Goal: Complete application form

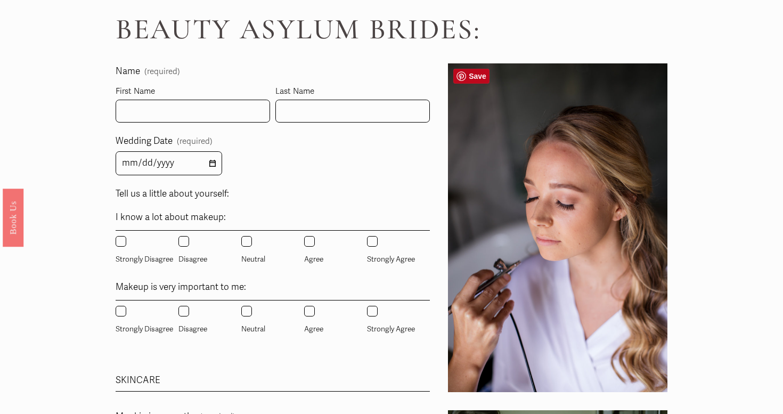
scroll to position [628, 0]
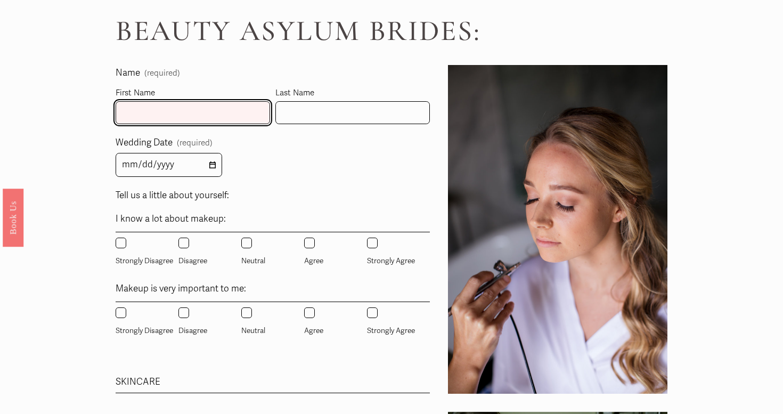
click at [229, 113] on input "First Name" at bounding box center [193, 112] width 155 height 23
type input "Caroline"
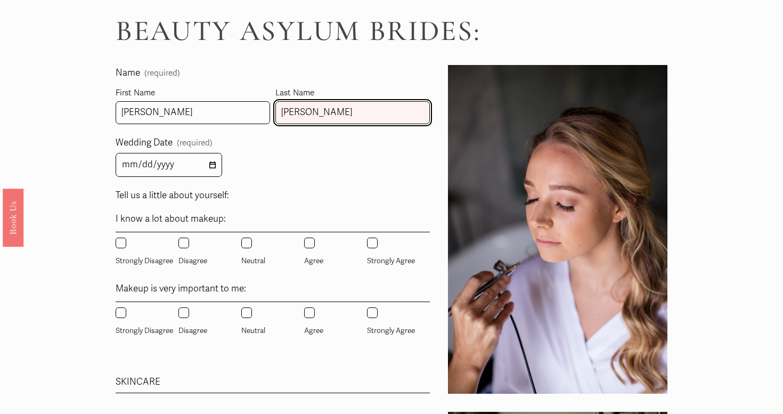
type input "Poe"
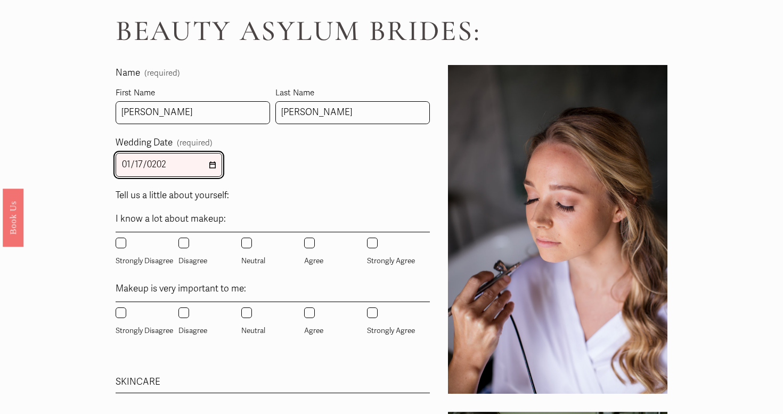
type input "2026-01-17"
click at [311, 244] on input "Agree" at bounding box center [309, 243] width 11 height 11
radio input "true"
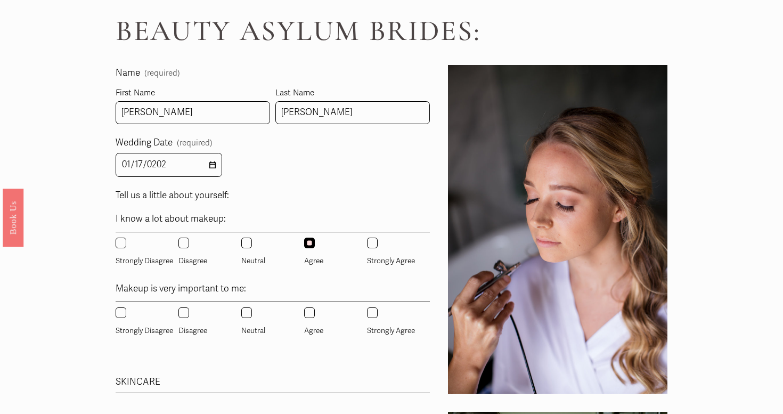
click at [311, 312] on input "Agree" at bounding box center [309, 312] width 11 height 11
radio input "true"
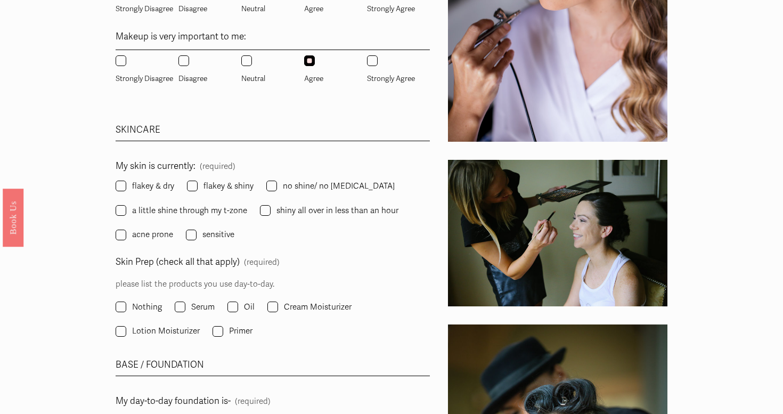
scroll to position [881, 0]
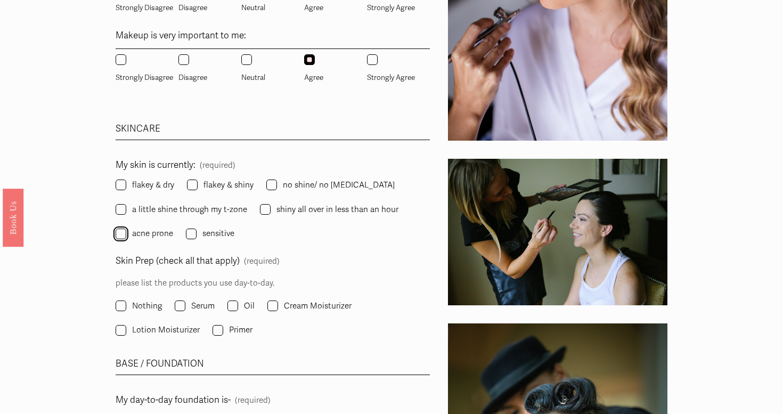
click at [123, 231] on input "acne prone" at bounding box center [121, 234] width 11 height 11
checkbox input "true"
click at [196, 235] on label "sensitive" at bounding box center [211, 233] width 51 height 14
click at [196, 235] on input "sensitive" at bounding box center [191, 234] width 11 height 11
checkbox input "true"
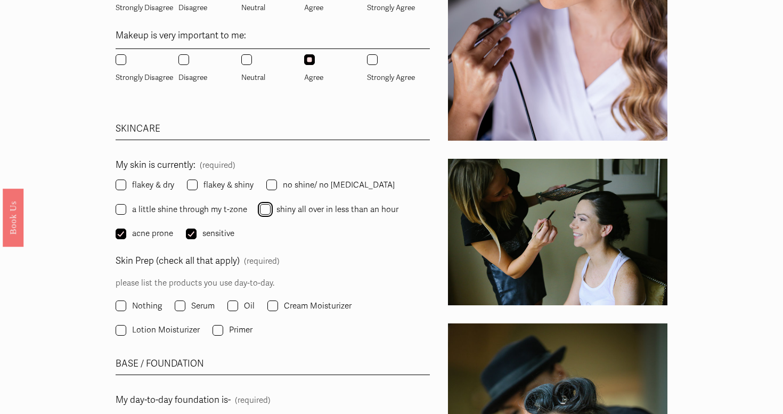
click at [263, 209] on input "shiny all over in less than an hour" at bounding box center [265, 209] width 11 height 11
checkbox input "true"
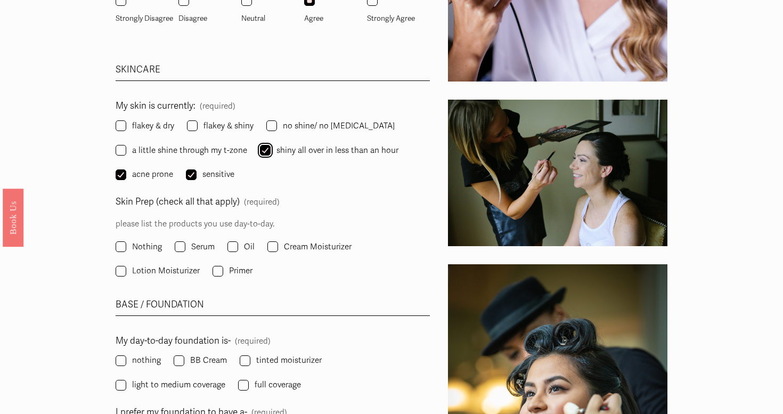
scroll to position [953, 0]
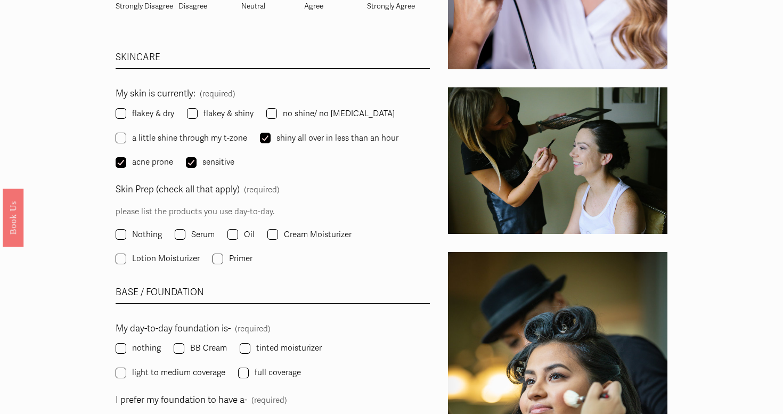
click at [126, 259] on label "Lotion Moisturizer" at bounding box center [159, 258] width 86 height 14
click at [126, 259] on input "Lotion Moisturizer" at bounding box center [121, 259] width 11 height 11
checkbox input "true"
click at [181, 236] on input "Serum" at bounding box center [180, 234] width 11 height 11
checkbox input "true"
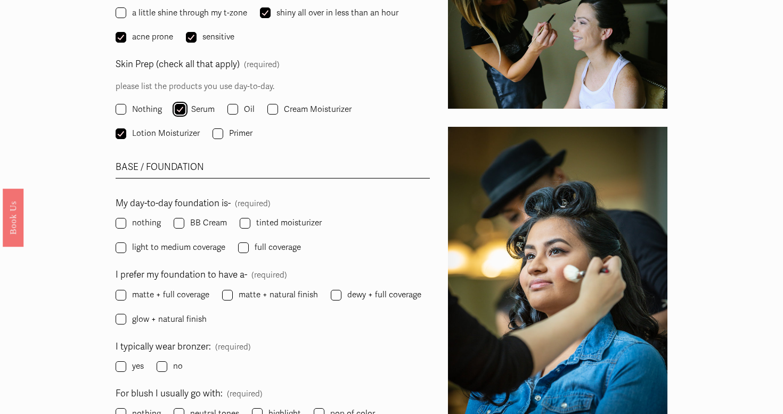
scroll to position [1086, 0]
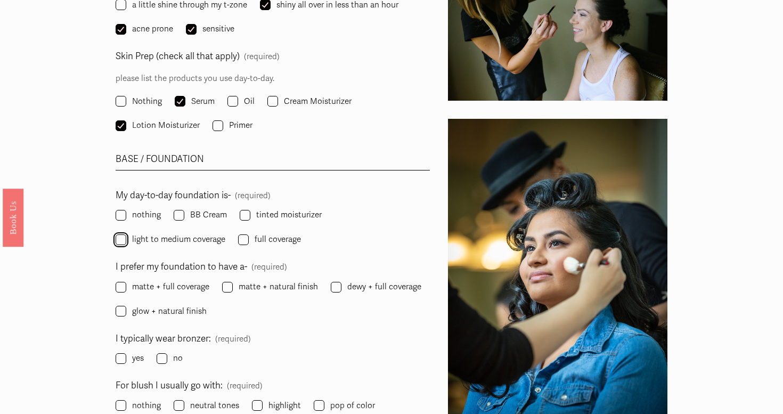
click at [121, 237] on input "light to medium coverage" at bounding box center [121, 239] width 11 height 11
checkbox input "true"
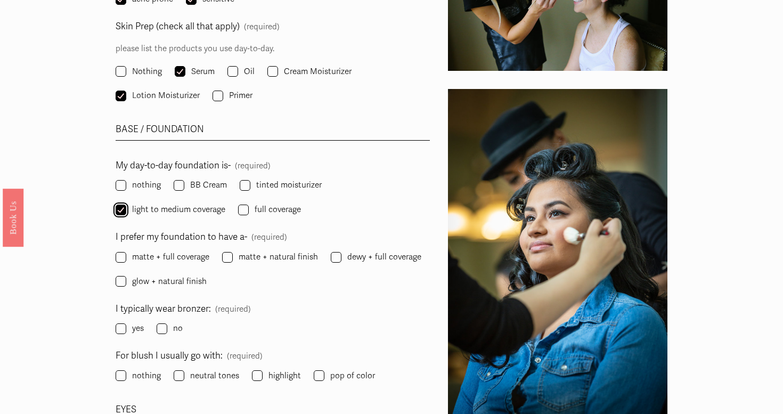
scroll to position [1116, 0]
click at [230, 256] on input "matte + natural finish" at bounding box center [227, 256] width 11 height 11
checkbox input "true"
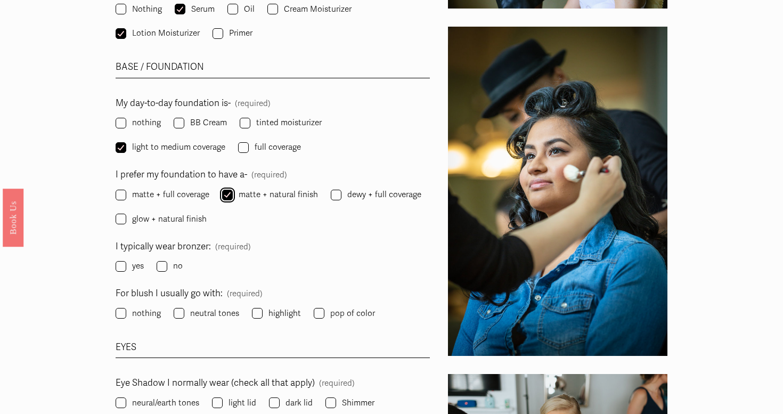
scroll to position [1180, 0]
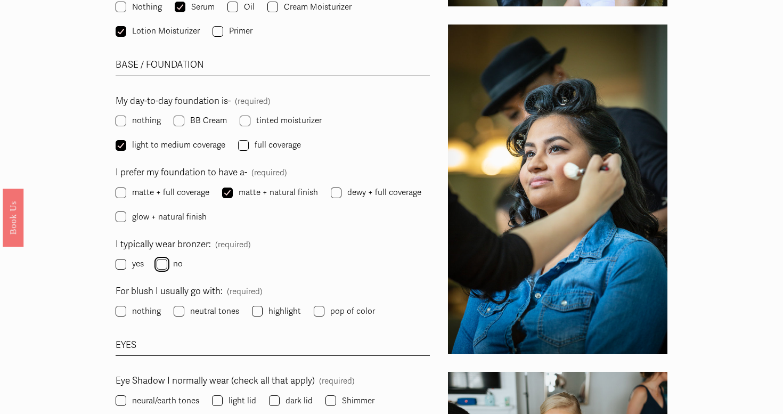
click at [158, 266] on input "no" at bounding box center [162, 264] width 11 height 11
checkbox input "true"
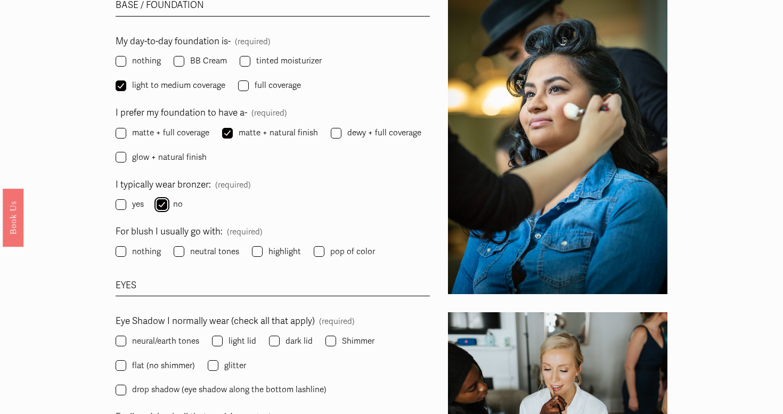
scroll to position [1241, 0]
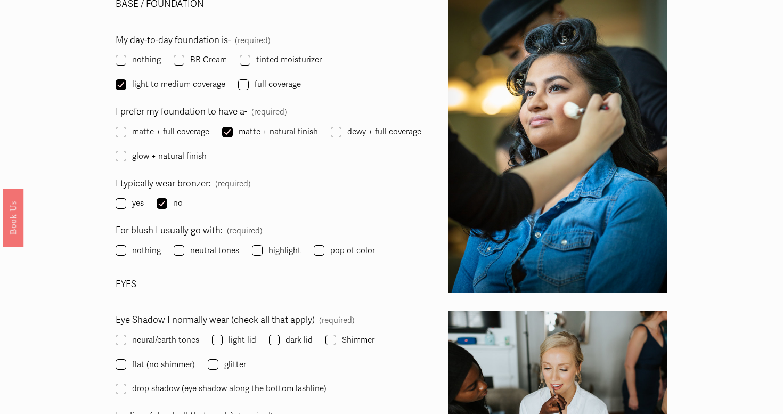
click at [188, 251] on label "neutral tones" at bounding box center [208, 251] width 68 height 14
click at [184, 251] on input "neutral tones" at bounding box center [179, 250] width 11 height 11
click at [188, 250] on label "neutral tones" at bounding box center [208, 251] width 68 height 14
click at [184, 250] on input "neutral tones" at bounding box center [179, 250] width 11 height 11
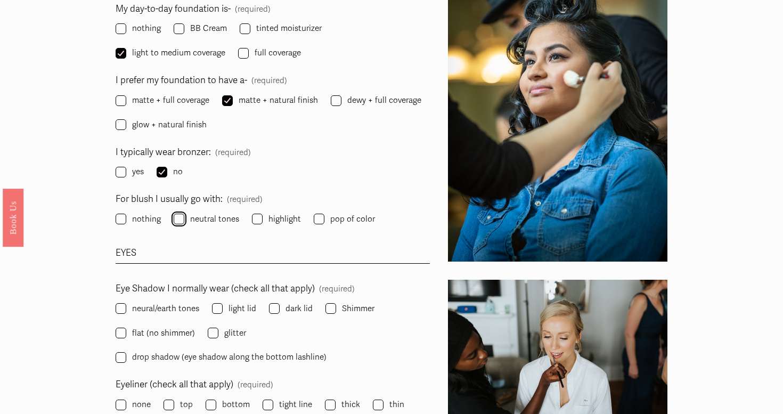
scroll to position [1279, 0]
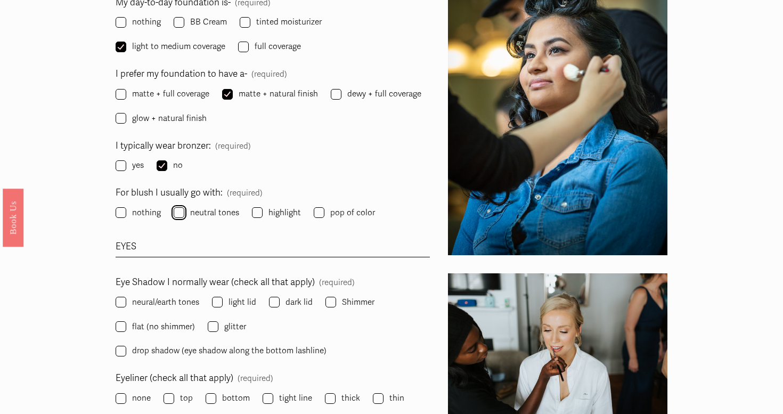
click at [181, 210] on input "neutral tones" at bounding box center [179, 212] width 11 height 11
checkbox input "true"
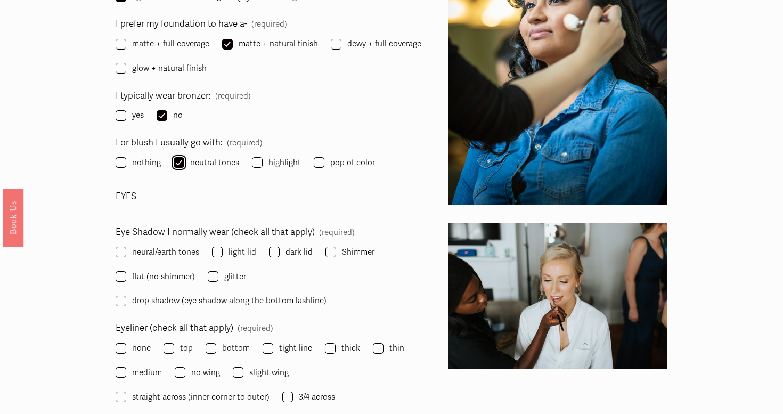
scroll to position [1329, 0]
click at [221, 249] on input "light lid" at bounding box center [217, 251] width 11 height 11
checkbox input "true"
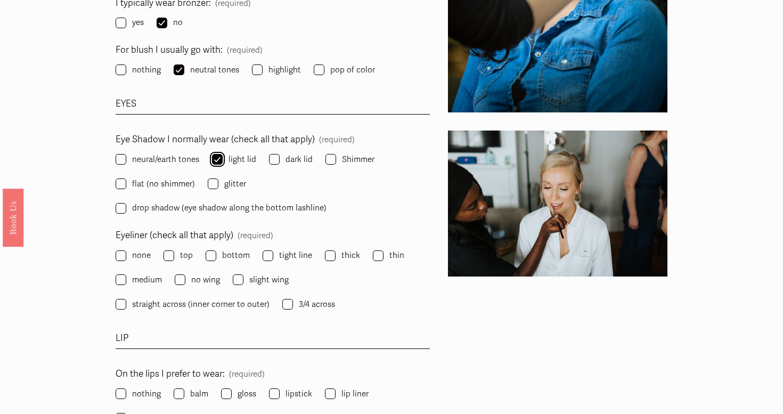
scroll to position [1432, 0]
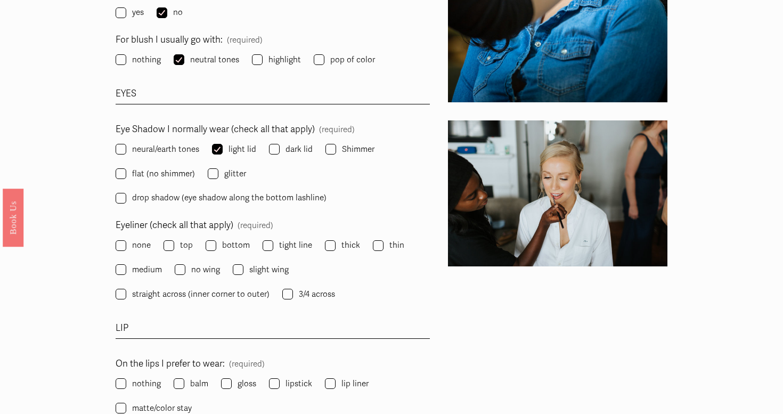
click at [130, 246] on label "none" at bounding box center [134, 245] width 37 height 14
click at [126, 246] on input "none" at bounding box center [121, 245] width 11 height 11
checkbox input "true"
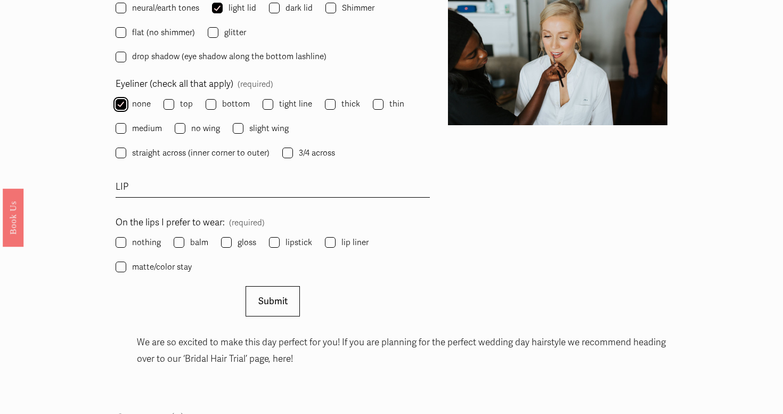
scroll to position [1575, 0]
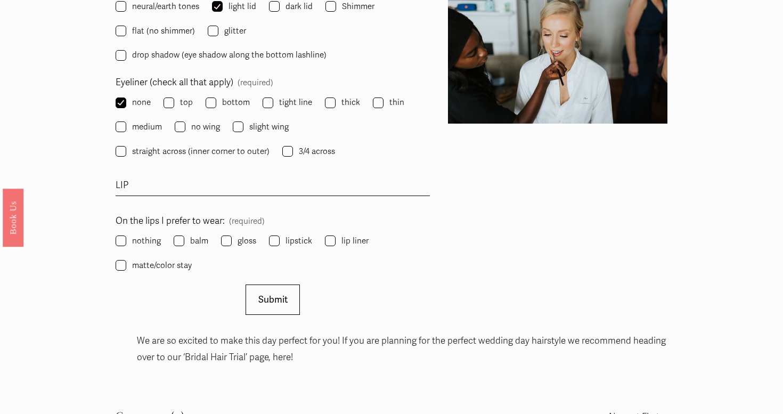
click at [198, 242] on span "balm" at bounding box center [199, 241] width 18 height 14
click at [184, 242] on input "balm" at bounding box center [179, 241] width 11 height 11
click at [198, 242] on span "balm" at bounding box center [199, 241] width 18 height 14
click at [184, 242] on input "balm" at bounding box center [179, 241] width 11 height 11
checkbox input "false"
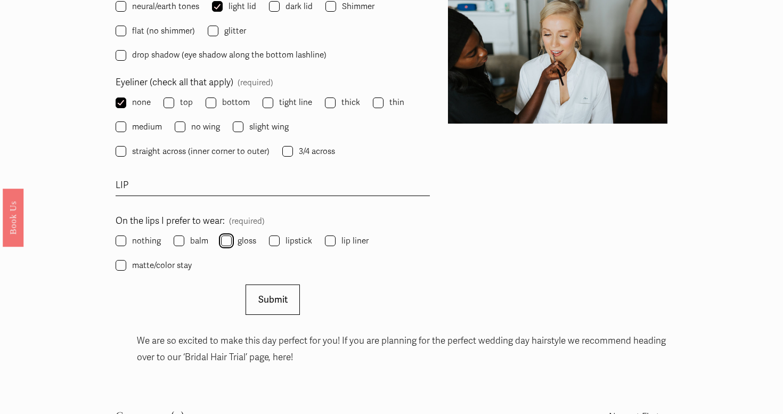
click at [229, 240] on input "gloss" at bounding box center [226, 241] width 11 height 11
checkbox input "true"
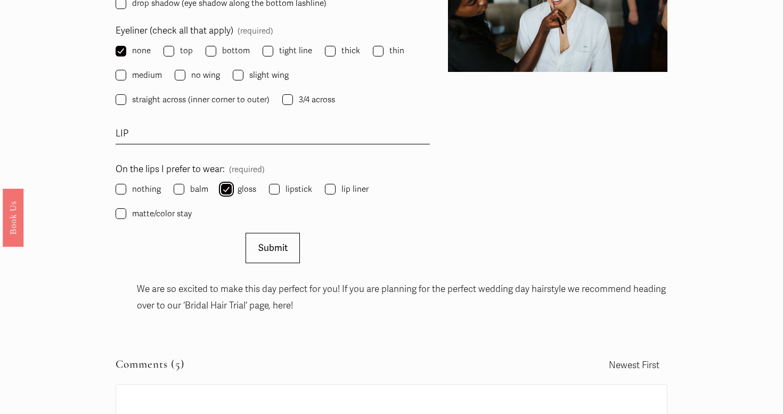
scroll to position [1671, 0]
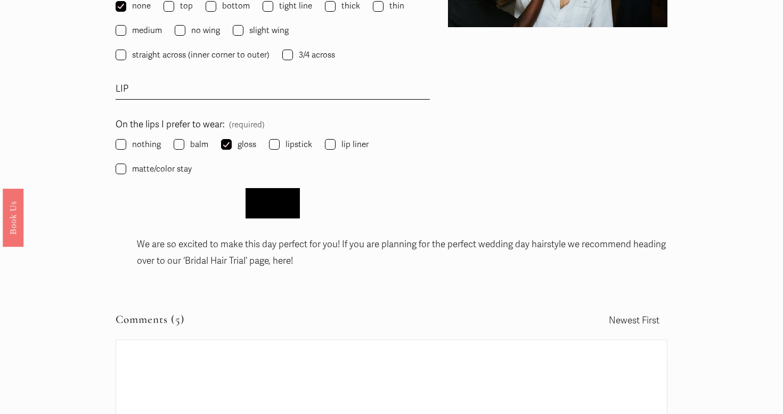
click at [278, 209] on button "Submit Submit" at bounding box center [273, 203] width 54 height 30
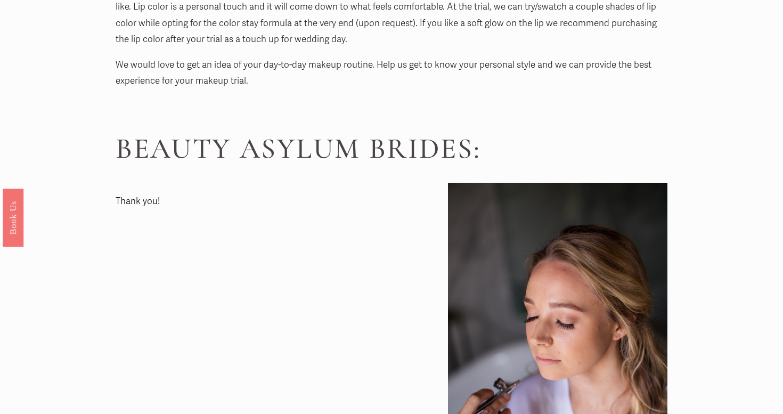
scroll to position [509, 0]
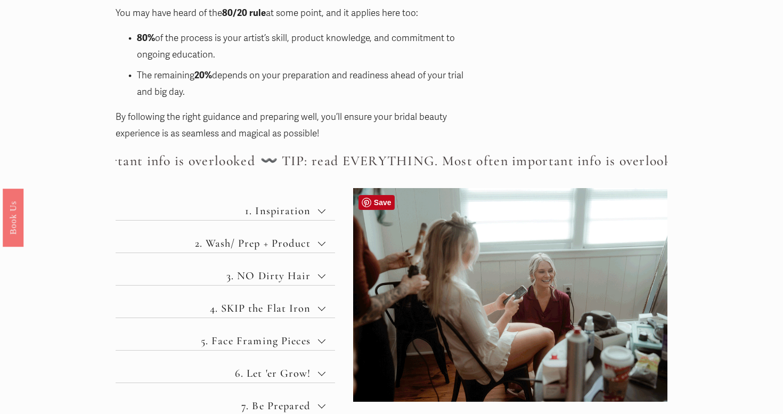
scroll to position [347, 0]
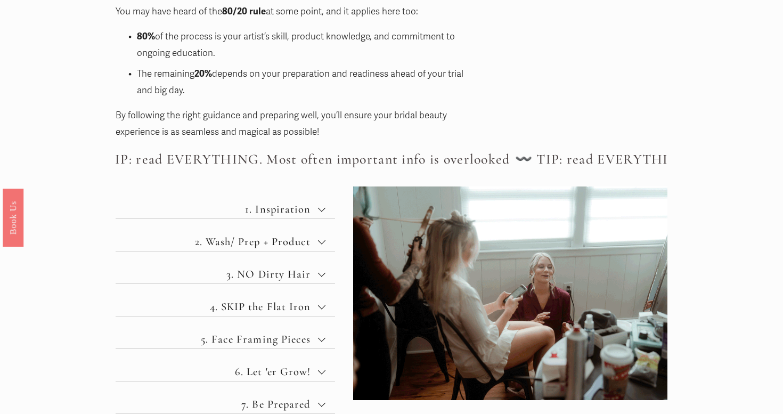
click at [303, 238] on span "2. Wash/ Prep + Product" at bounding box center [229, 241] width 177 height 13
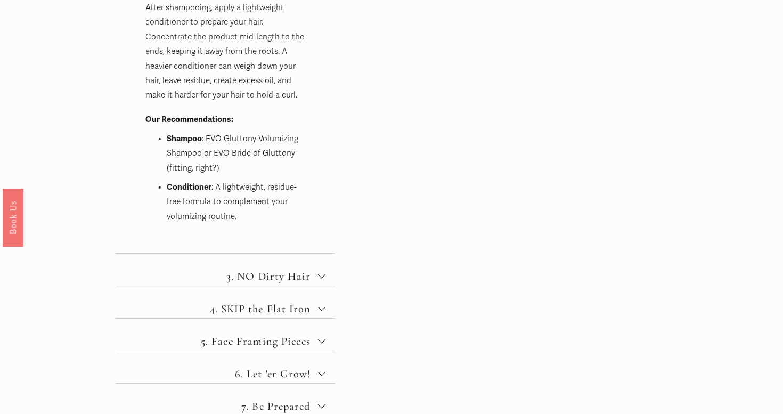
scroll to position [820, 0]
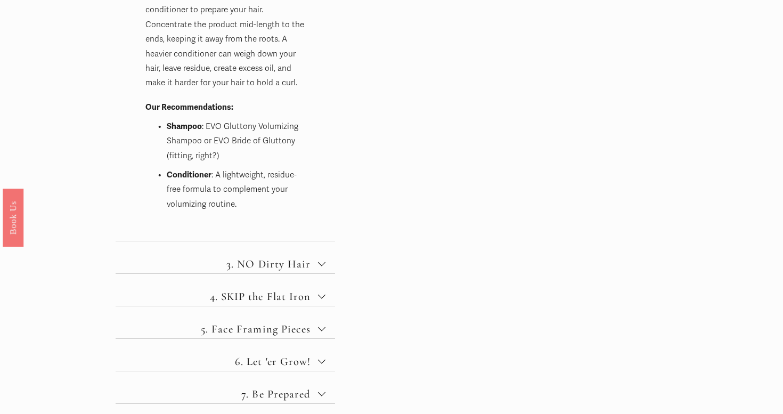
click at [307, 264] on span "3. NO Dirty Hair" at bounding box center [229, 263] width 177 height 13
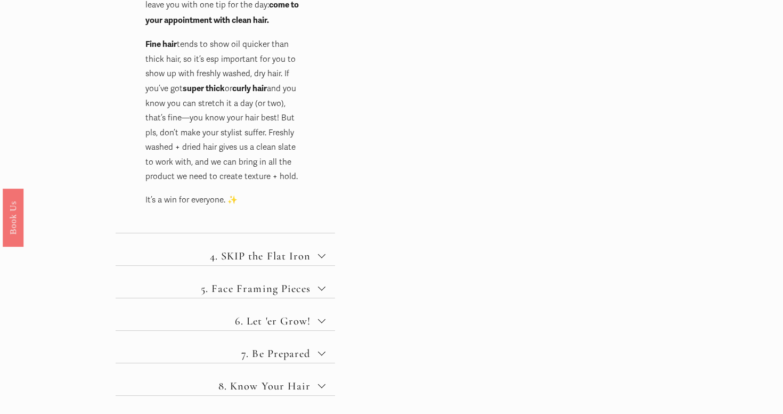
scroll to position [768, 0]
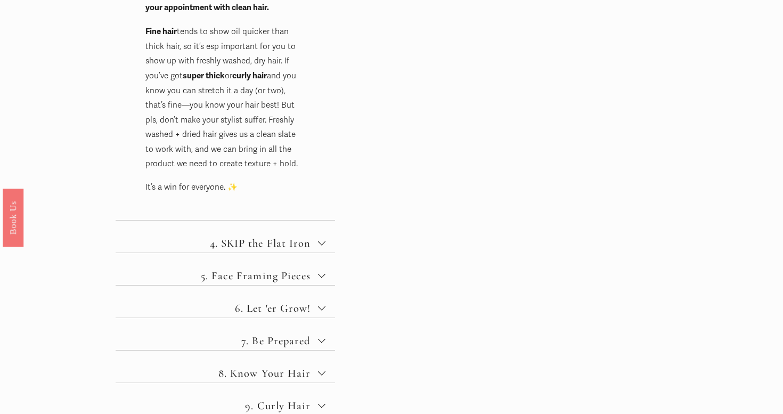
click at [312, 243] on span "4. SKIP the Flat Iron" at bounding box center [229, 243] width 177 height 13
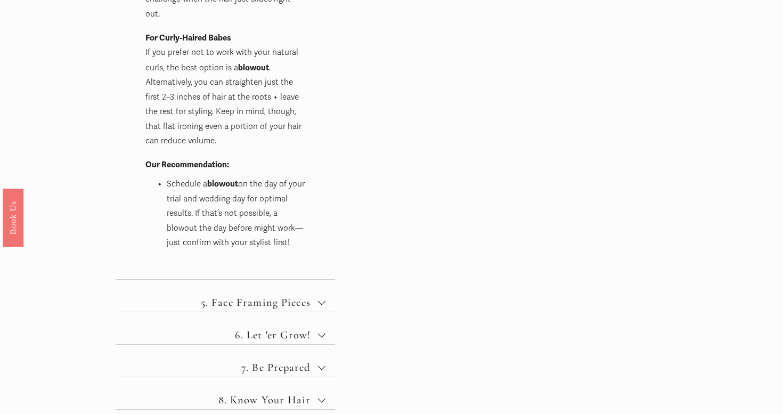
scroll to position [889, 0]
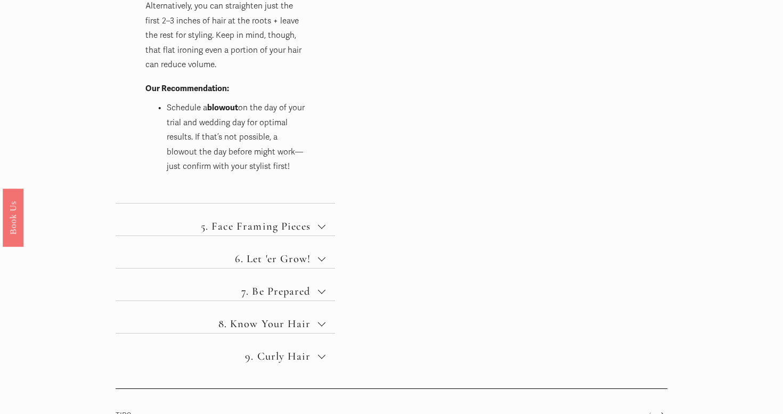
click at [285, 220] on span "5. Face Framing Pieces" at bounding box center [229, 226] width 177 height 13
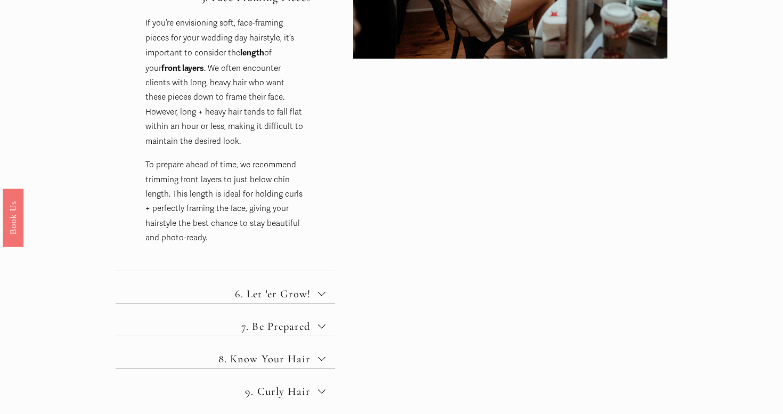
scroll to position [722, 0]
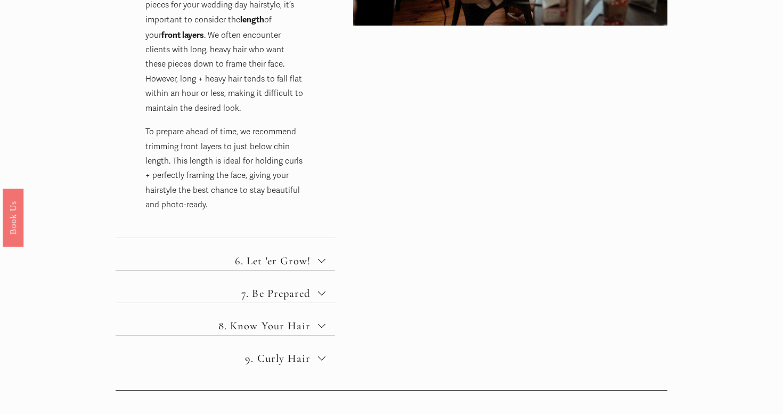
click at [303, 260] on span "6. Let 'er Grow!" at bounding box center [229, 260] width 177 height 13
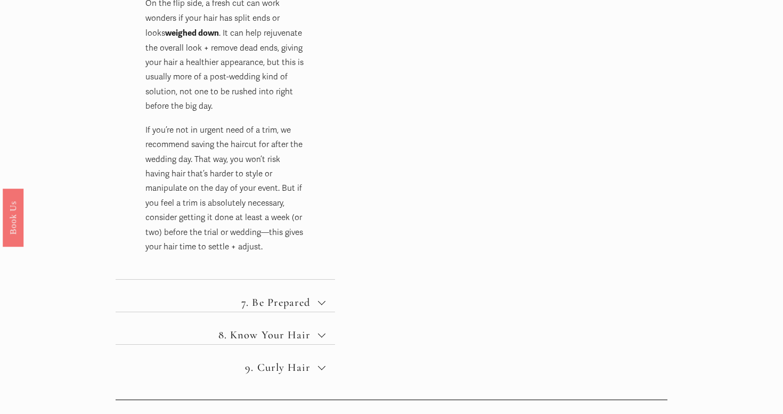
scroll to position [976, 0]
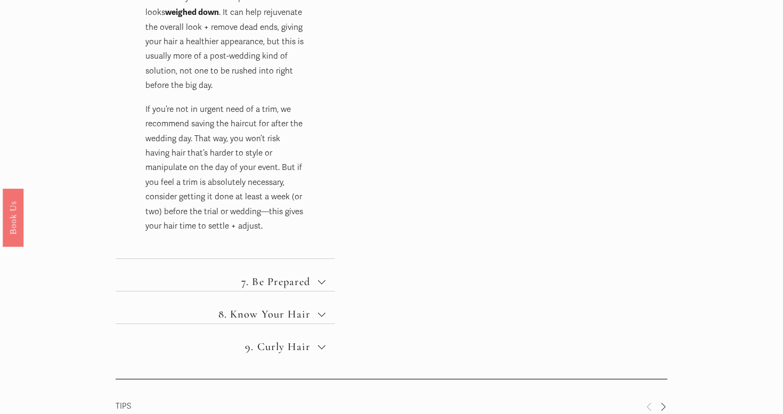
click at [299, 275] on span "7. Be Prepared" at bounding box center [229, 281] width 177 height 13
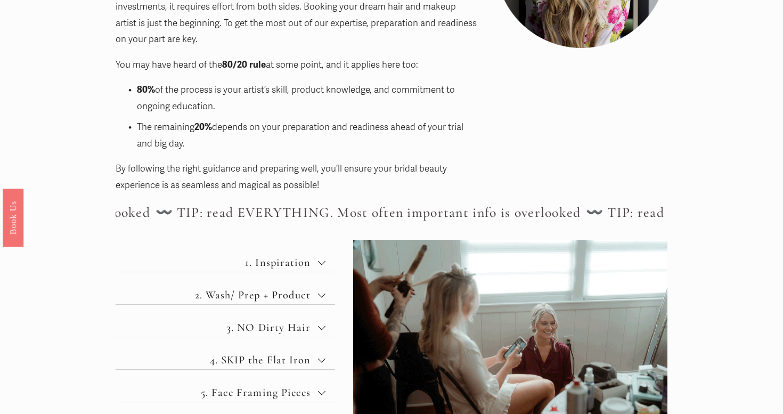
scroll to position [390, 0]
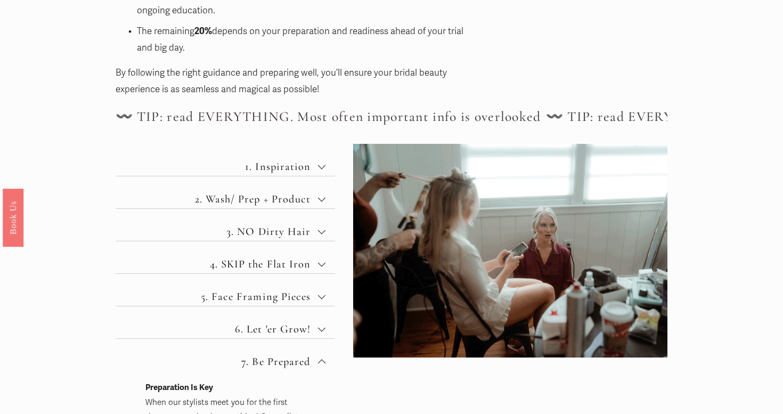
click at [305, 168] on span "1. Inspiration" at bounding box center [229, 166] width 177 height 13
